Goal: Communication & Community: Answer question/provide support

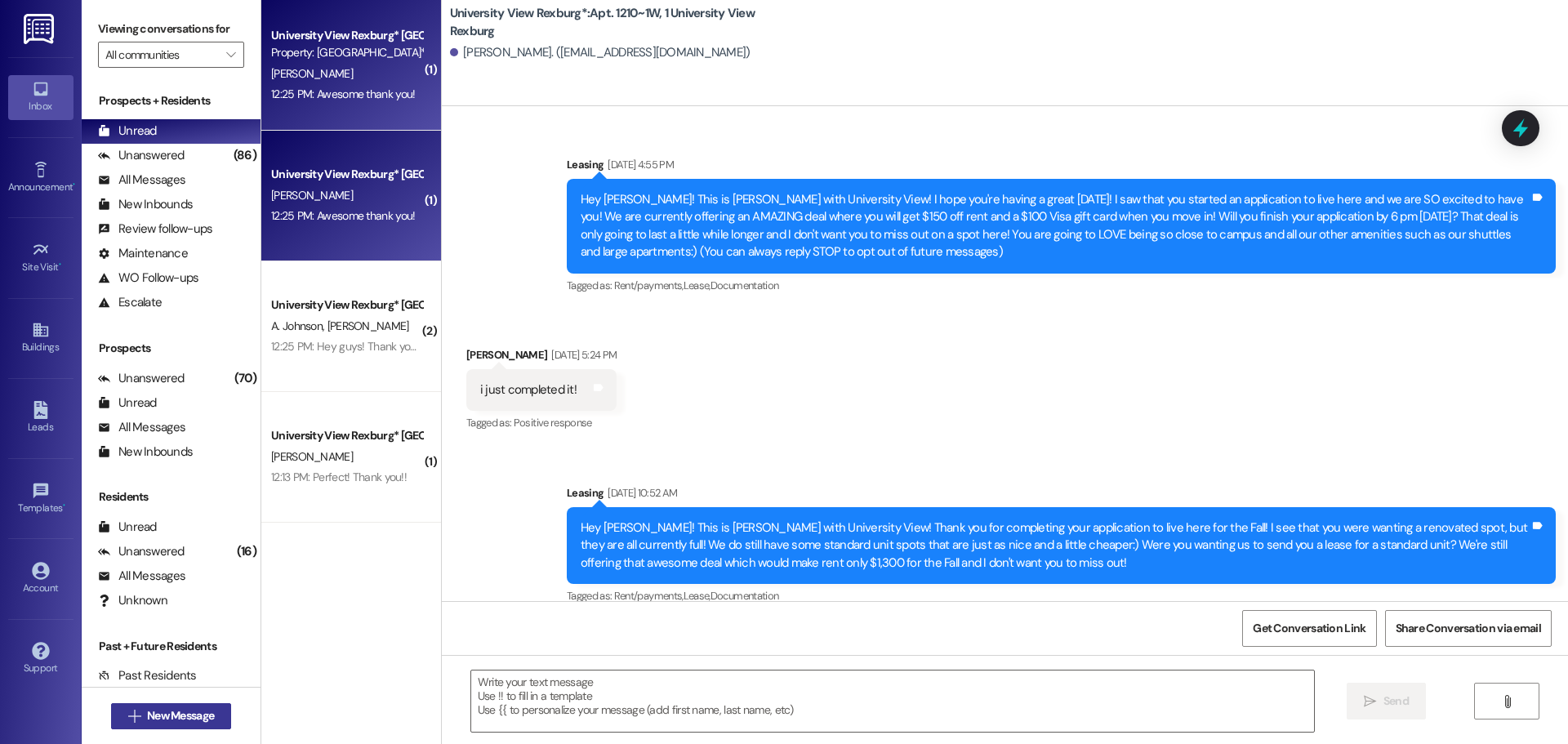
scroll to position [34144, 0]
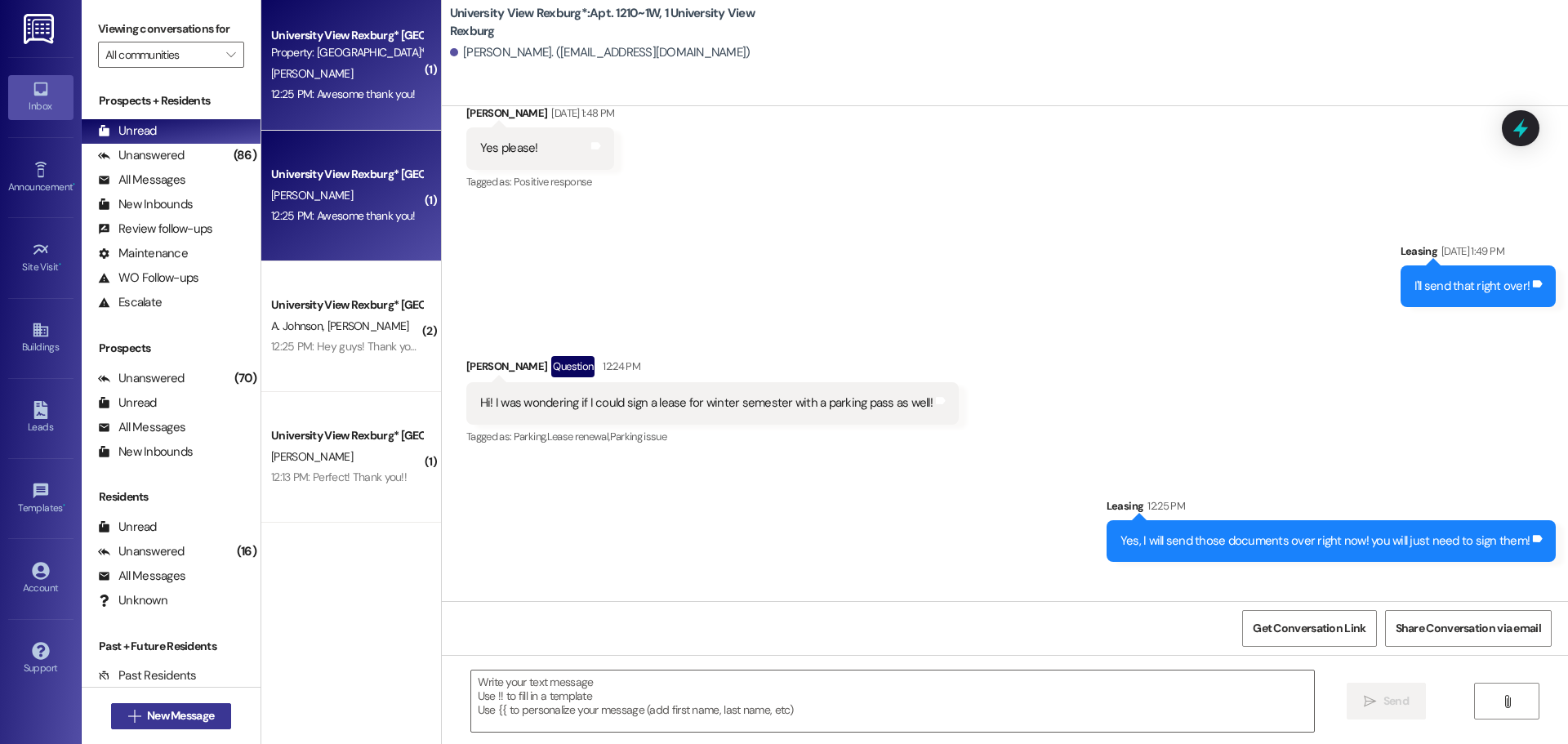
click at [200, 714] on span "New Message" at bounding box center [180, 716] width 67 height 17
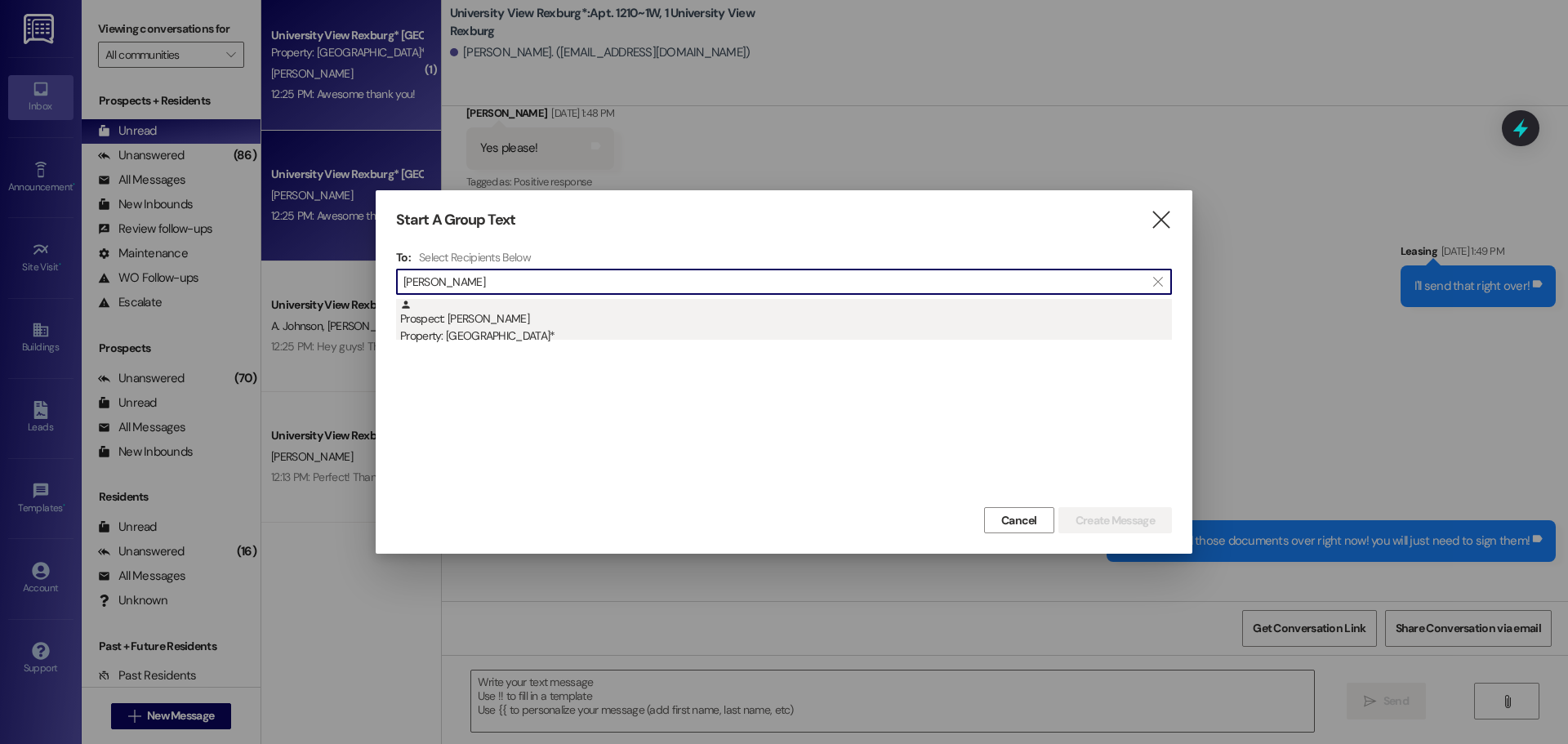
type input "[PERSON_NAME]"
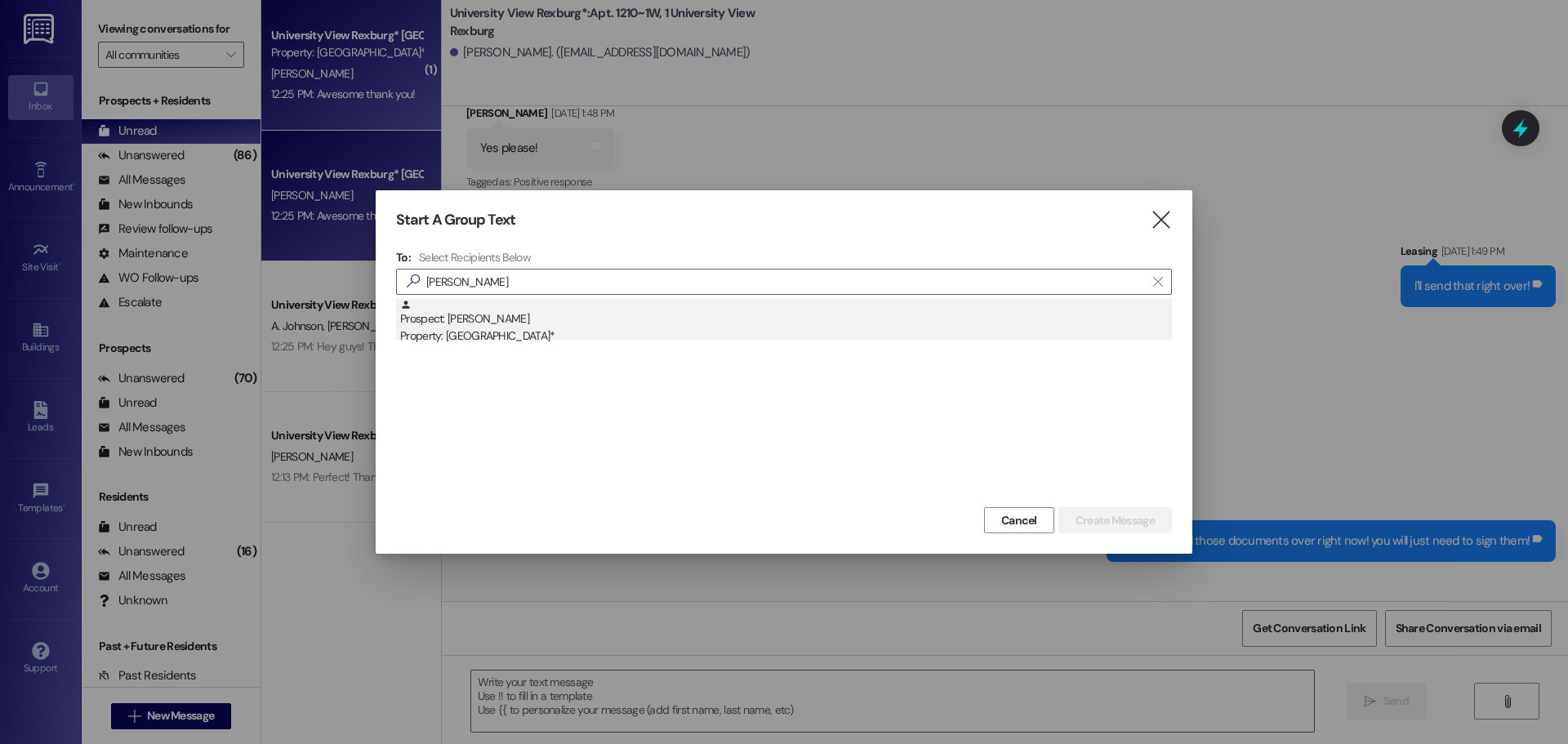
click at [575, 314] on div "Prospect: [PERSON_NAME] Property: [GEOGRAPHIC_DATA]*" at bounding box center [786, 322] width 772 height 47
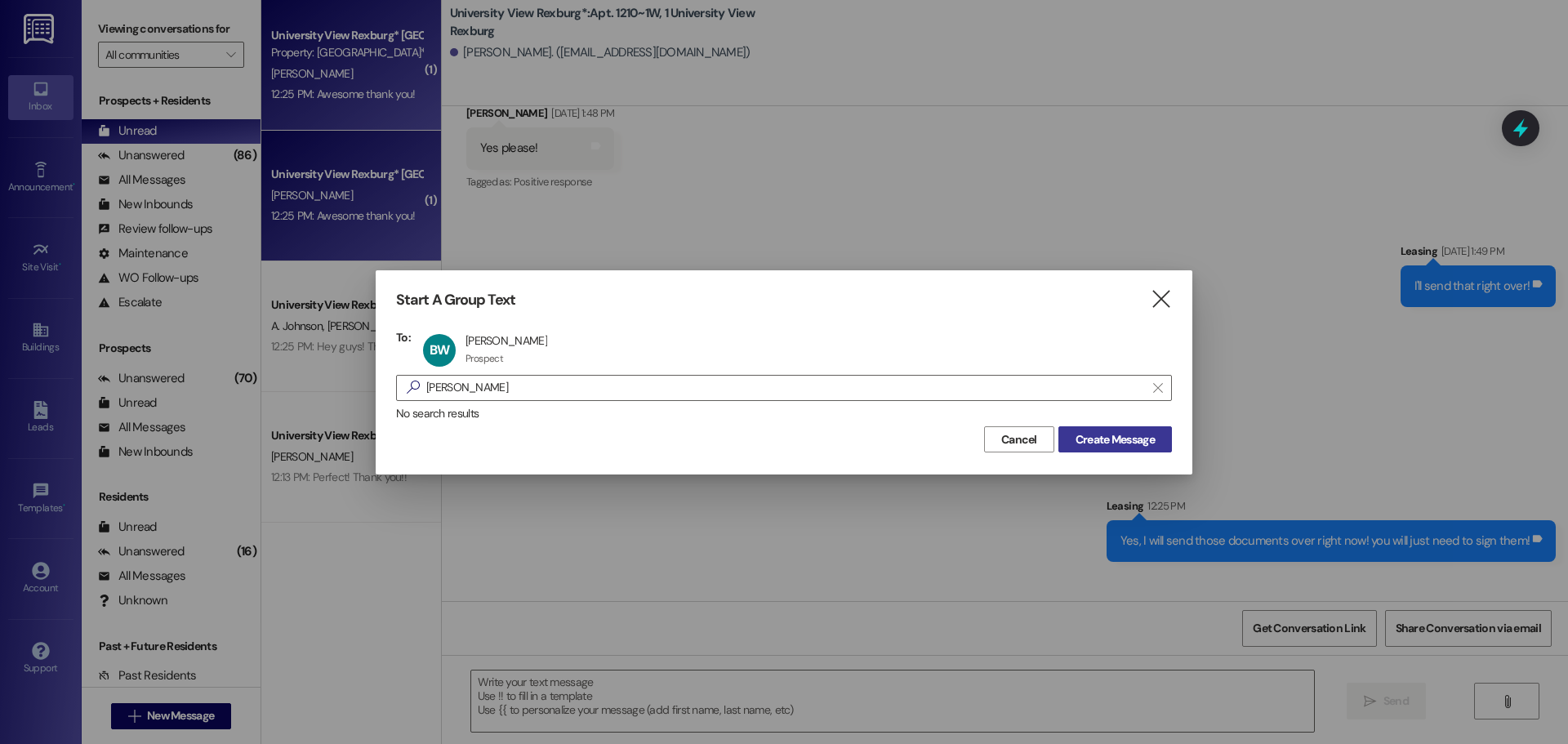
click at [1072, 439] on span "Create Message" at bounding box center [1115, 439] width 86 height 17
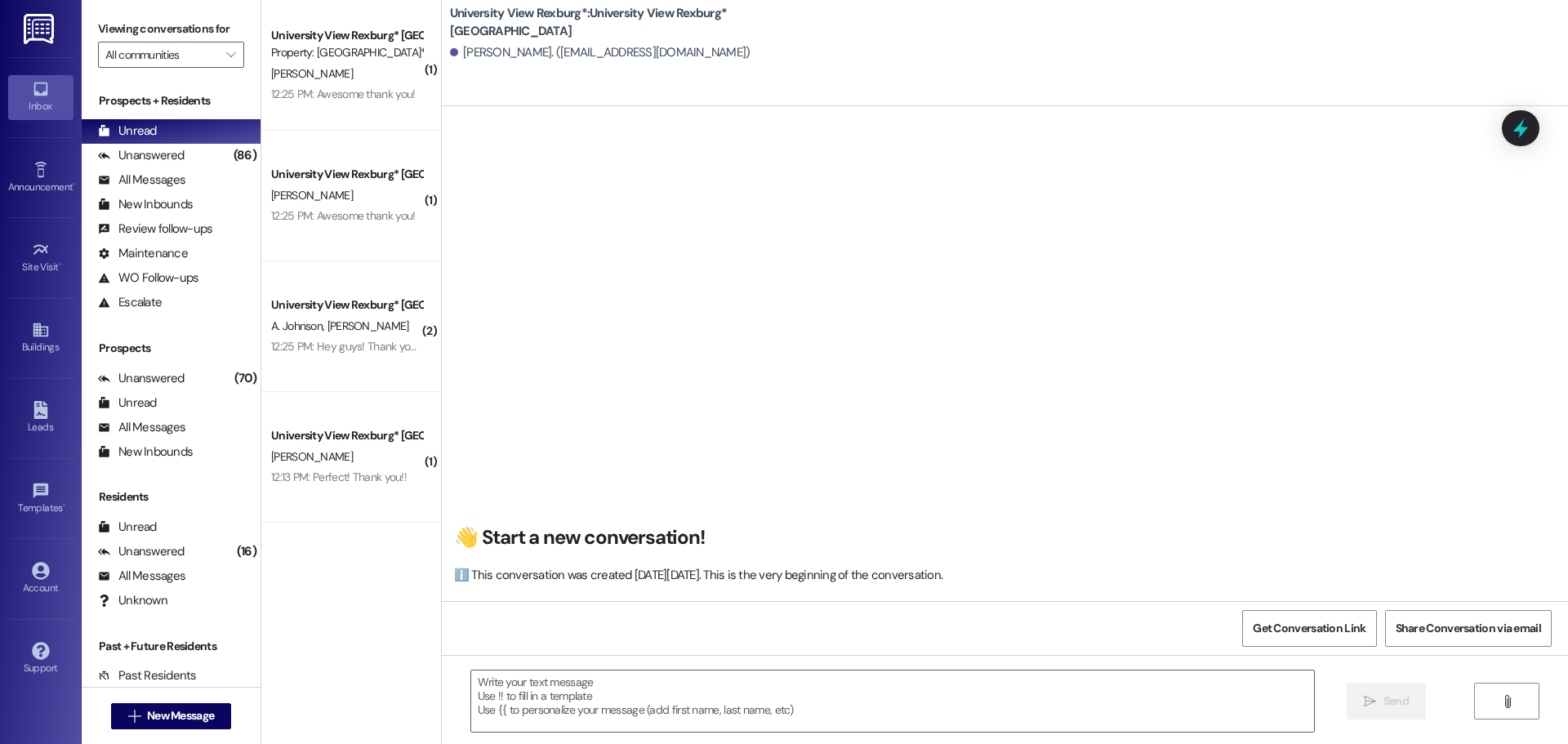
scroll to position [0, 0]
click at [626, 687] on textarea at bounding box center [892, 701] width 843 height 61
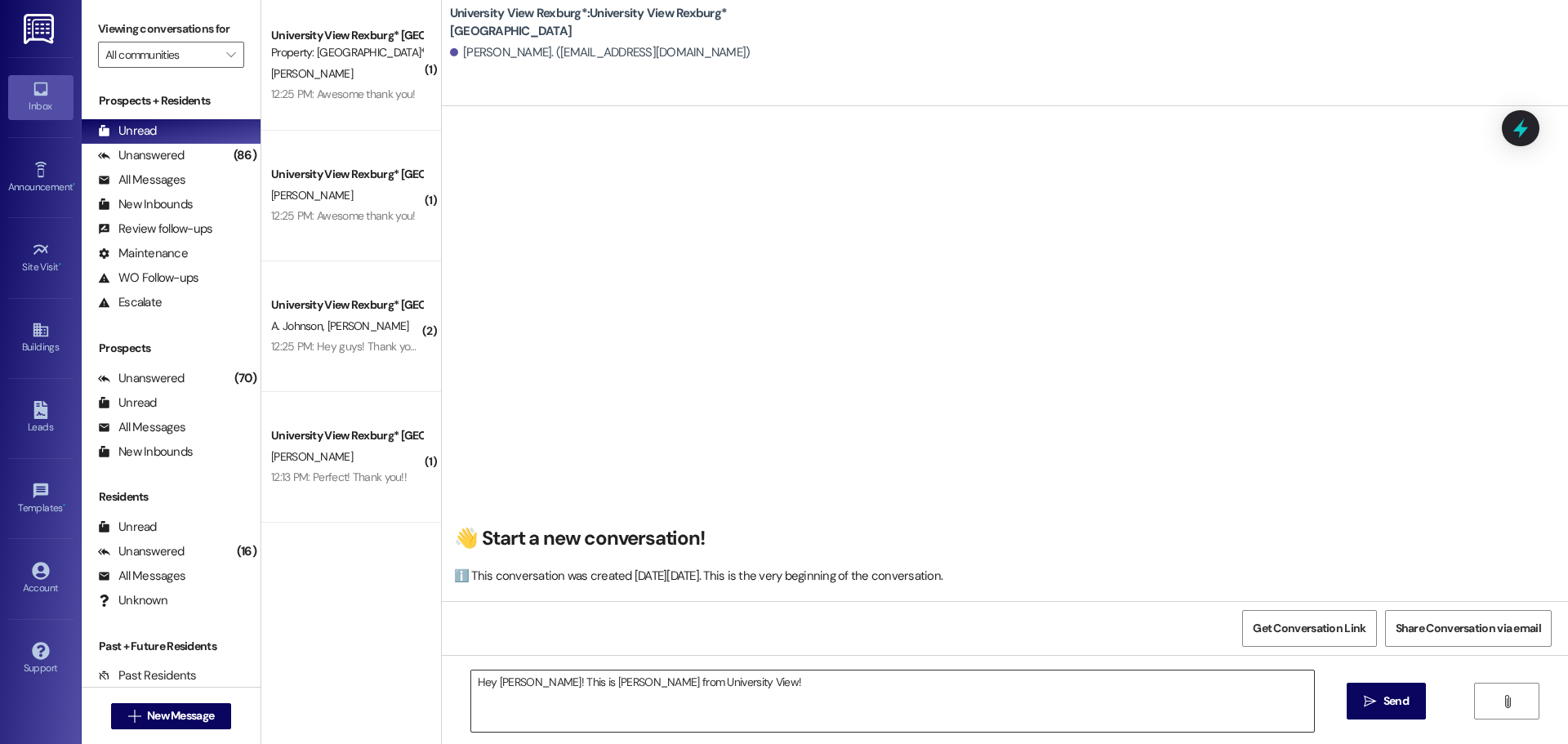
click at [729, 689] on textarea "Hey [PERSON_NAME]! This is [PERSON_NAME] from University View!" at bounding box center [892, 701] width 843 height 61
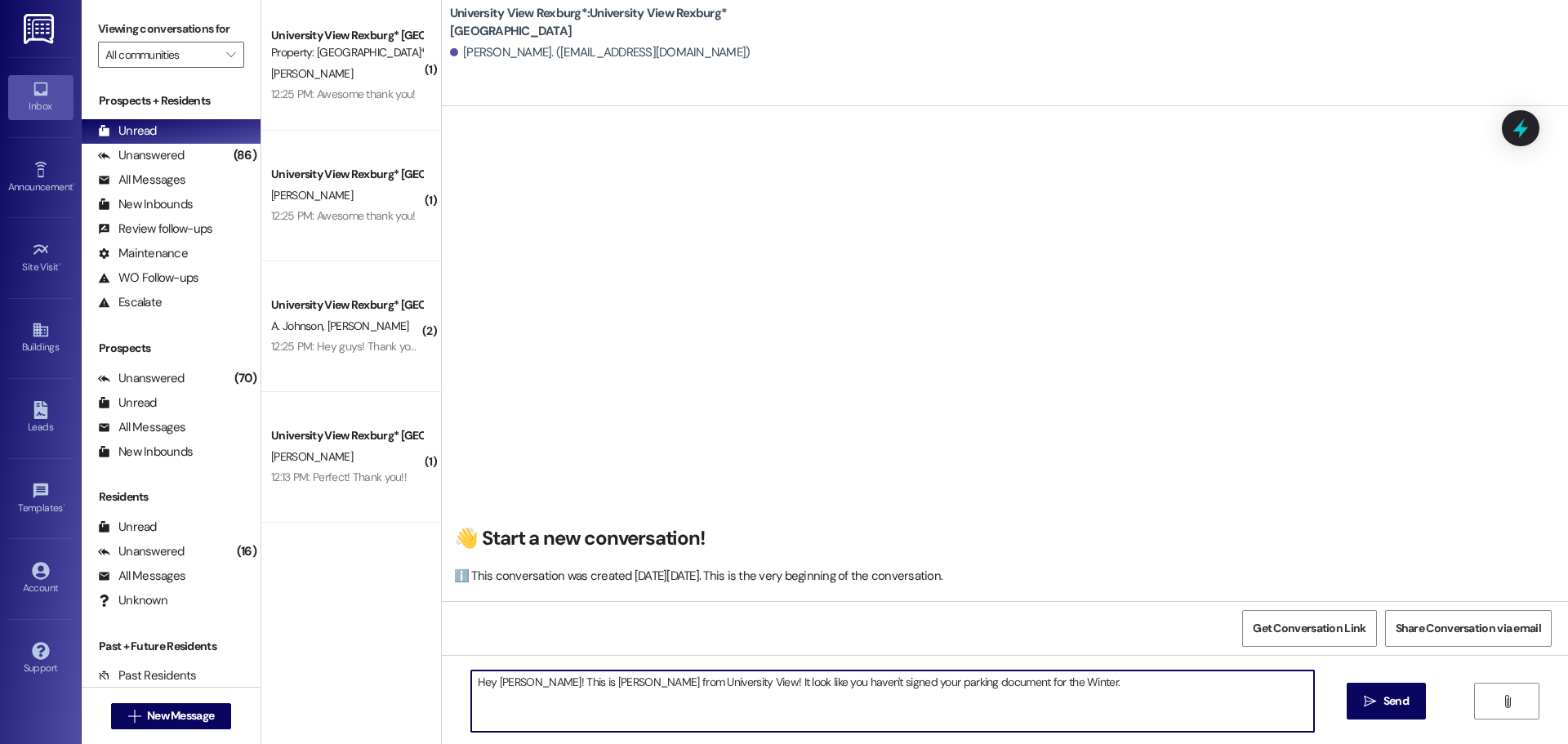
click at [1024, 685] on textarea "Hey [PERSON_NAME]! This is [PERSON_NAME] from University View! It look like you…" at bounding box center [892, 701] width 843 height 61
click at [1127, 679] on textarea "Hey [PERSON_NAME]! This is [PERSON_NAME] from University View! It look like you…" at bounding box center [892, 701] width 843 height 61
drag, startPoint x: 607, startPoint y: 702, endPoint x: 427, endPoint y: 652, distance: 186.8
click at [427, 652] on div "( 1 ) University View Rexburg* Prospect Property: University View Rexburg* [PER…" at bounding box center [914, 372] width 1307 height 744
type textarea "Hey [PERSON_NAME]! This is [PERSON_NAME] from University View! It look like you…"
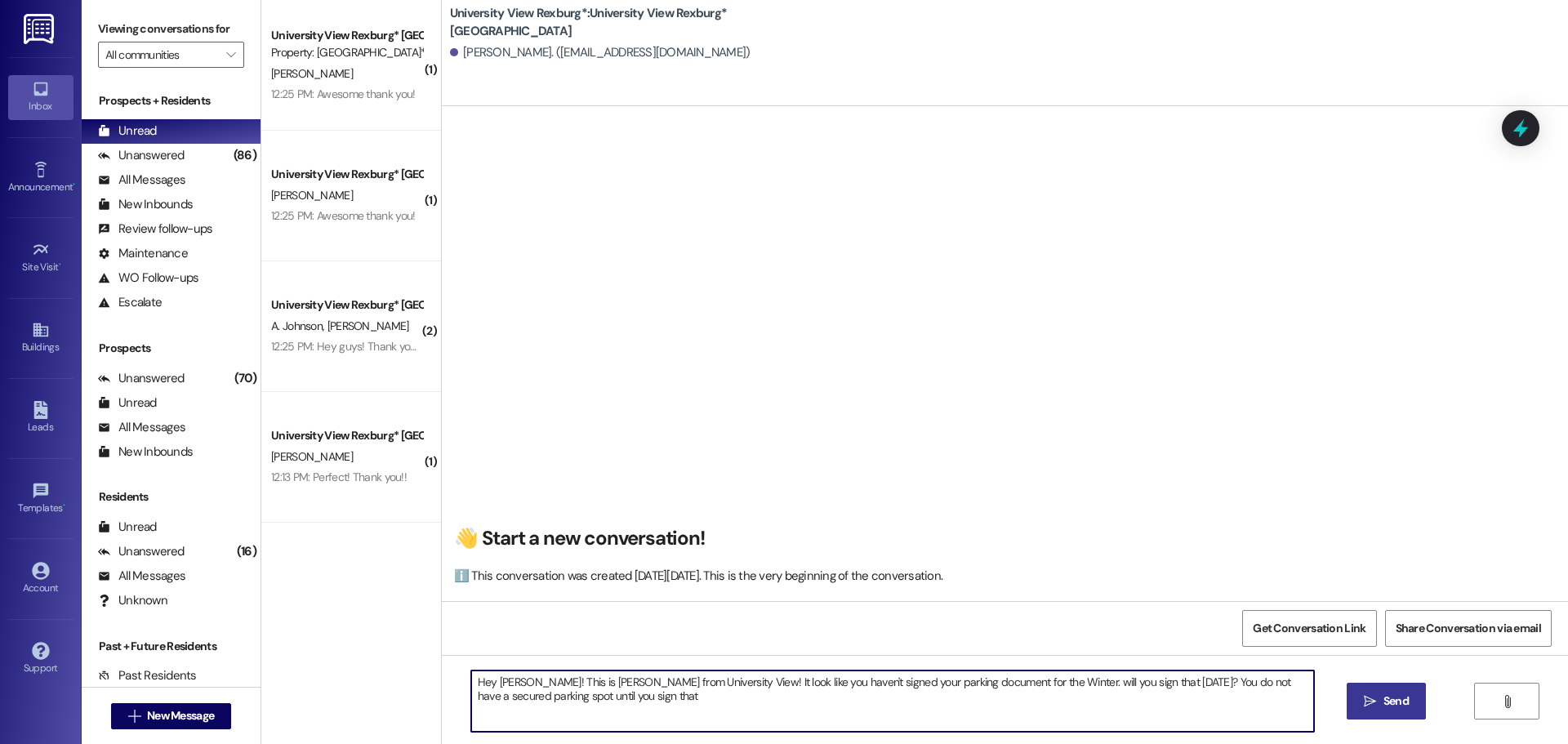
click at [1377, 712] on button " Send" at bounding box center [1387, 702] width 80 height 37
